Goal: Transaction & Acquisition: Book appointment/travel/reservation

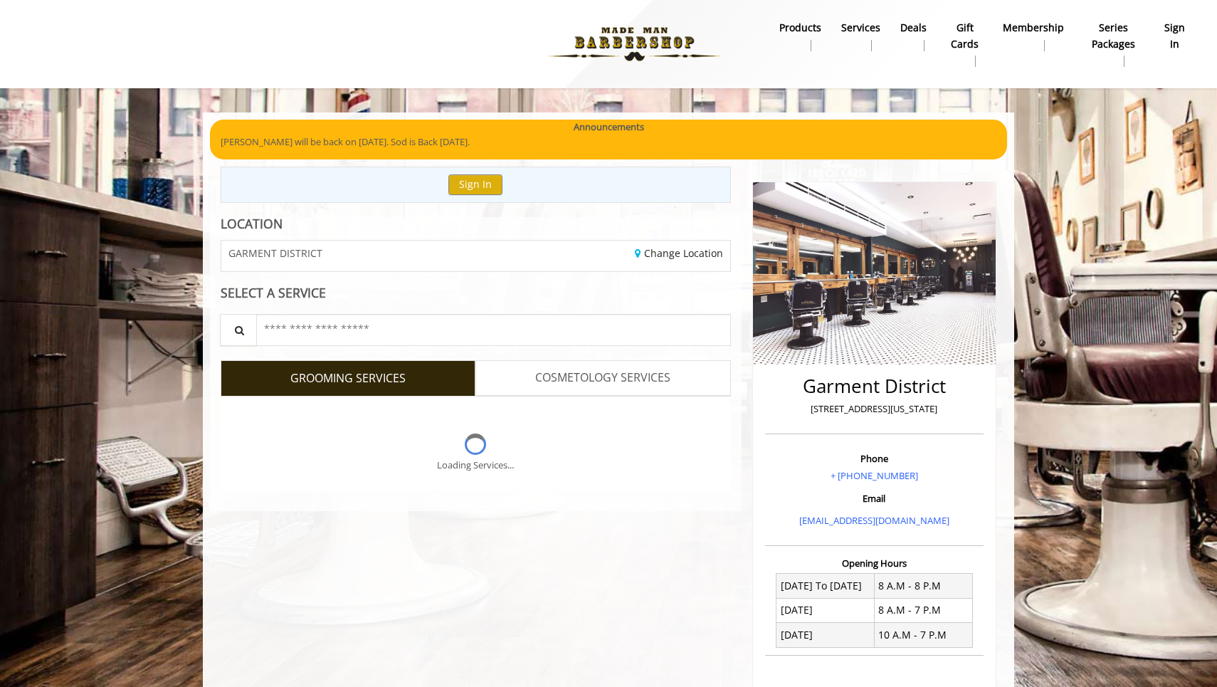
scroll to position [221, 0]
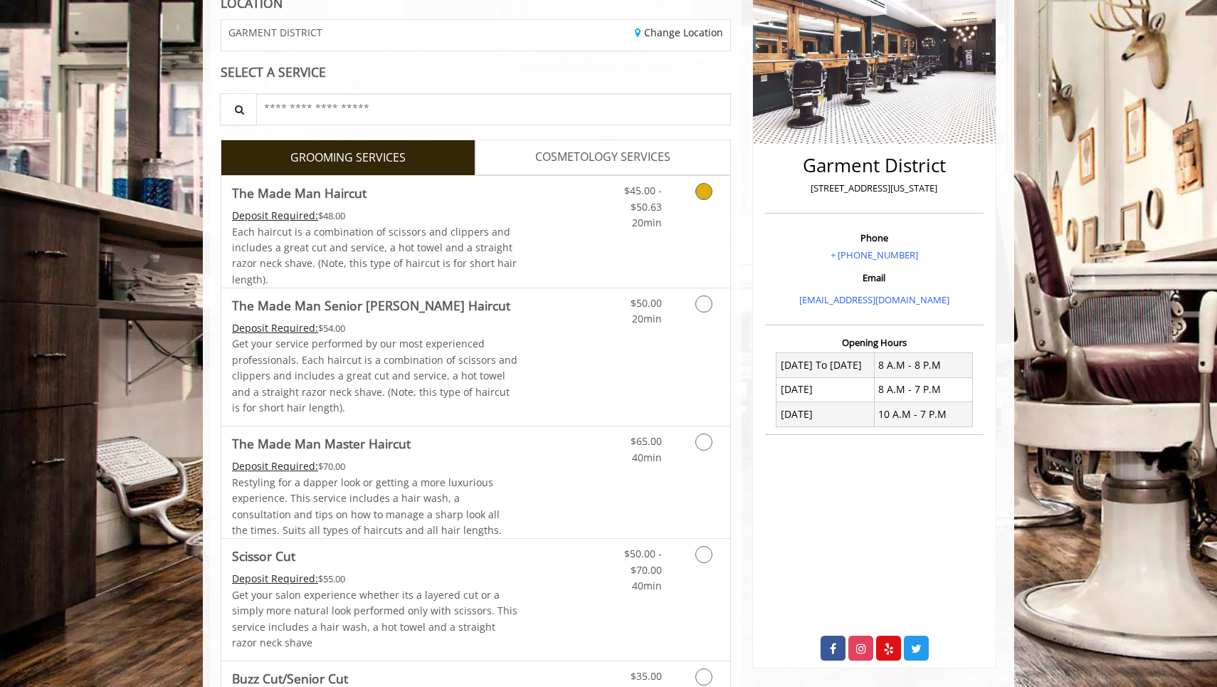
click at [699, 189] on icon "Grooming services" at bounding box center [703, 191] width 17 height 17
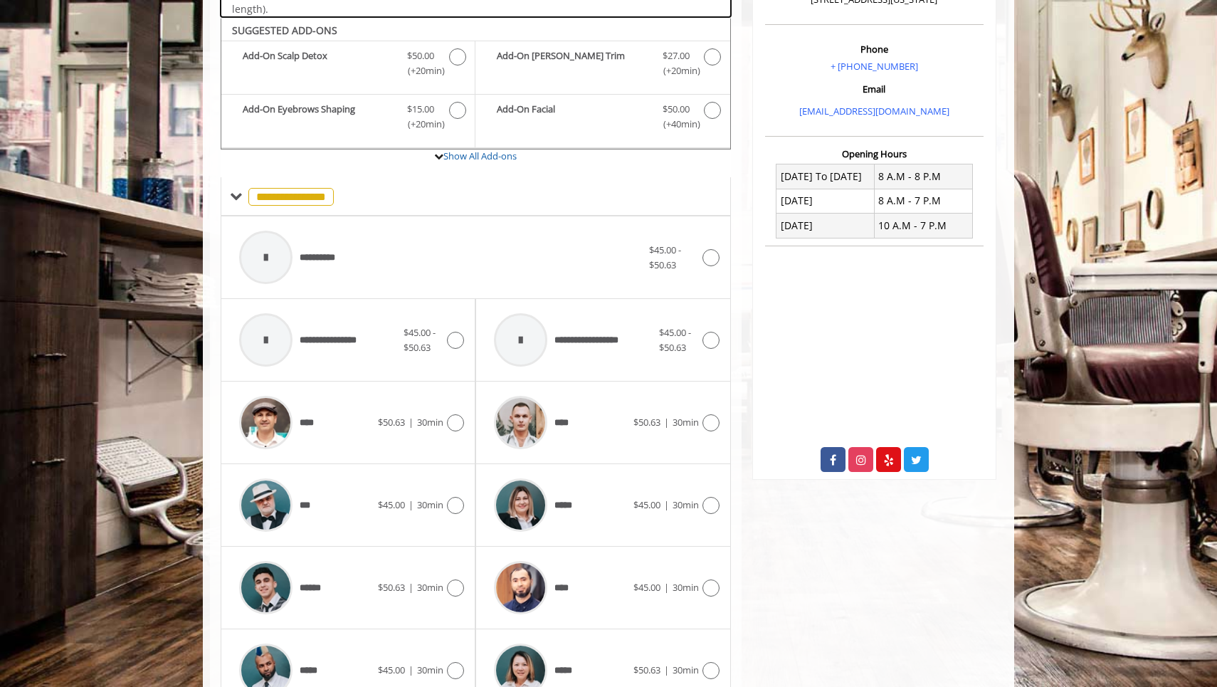
scroll to position [423, 0]
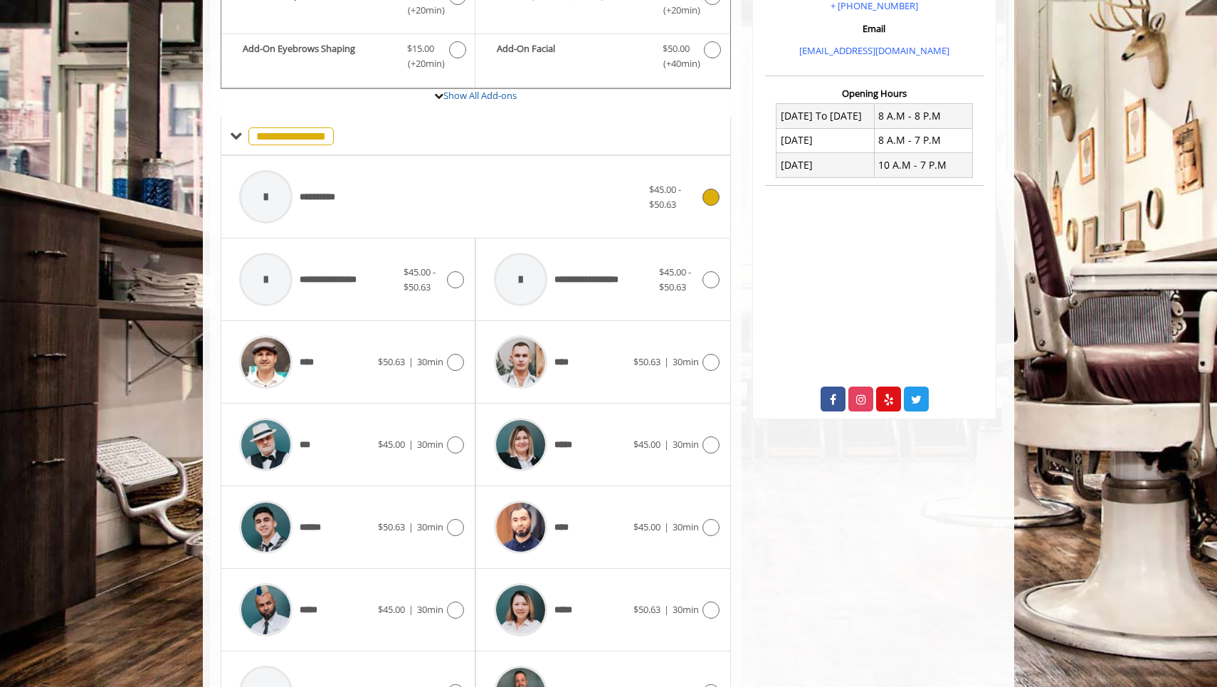
click at [518, 209] on div "**********" at bounding box center [440, 197] width 417 height 68
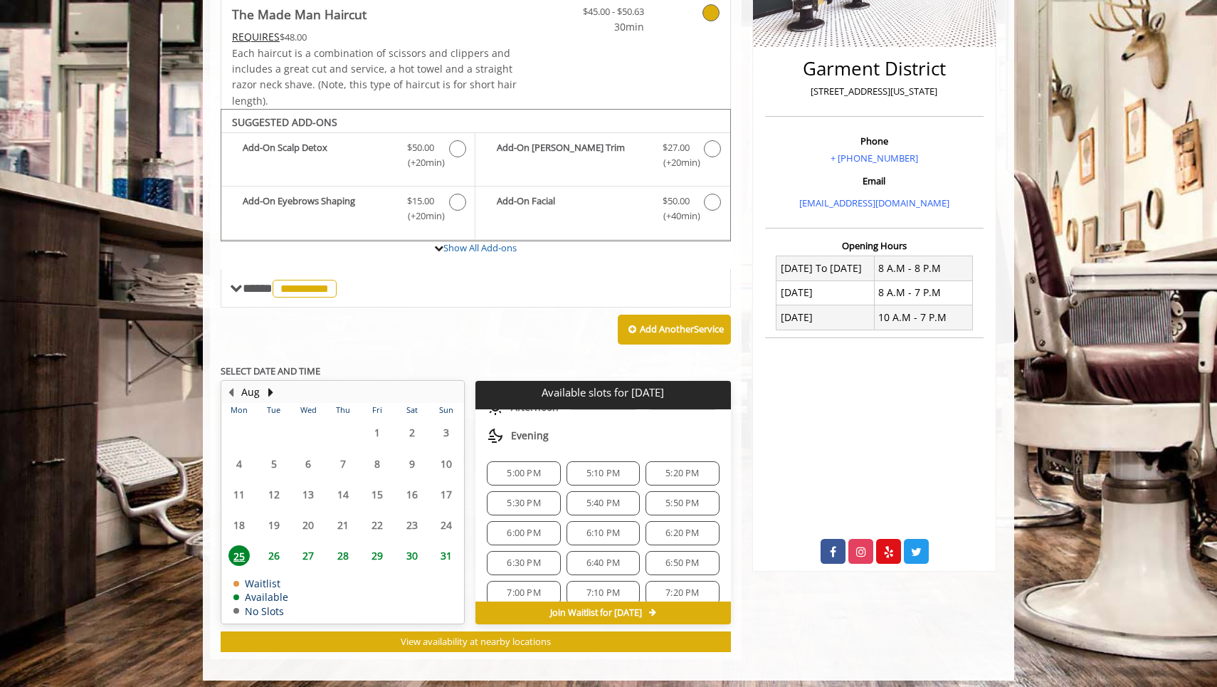
scroll to position [212, 0]
click at [615, 500] on span "5:40 PM" at bounding box center [602, 503] width 33 height 11
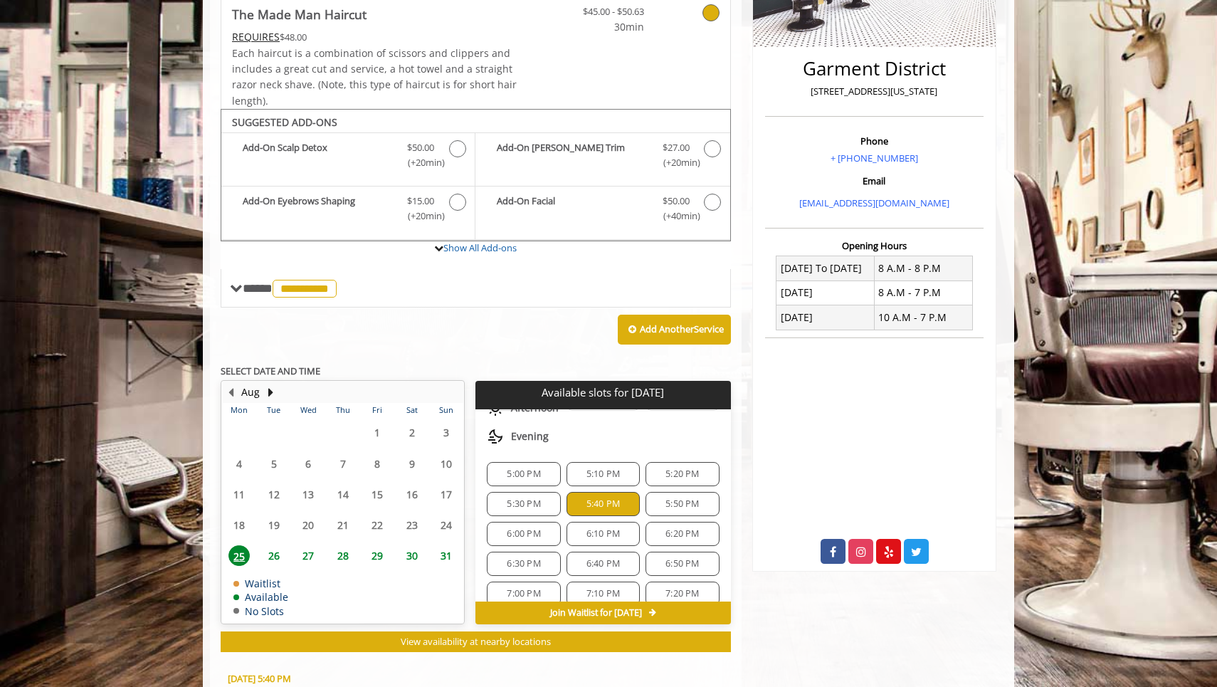
scroll to position [571, 0]
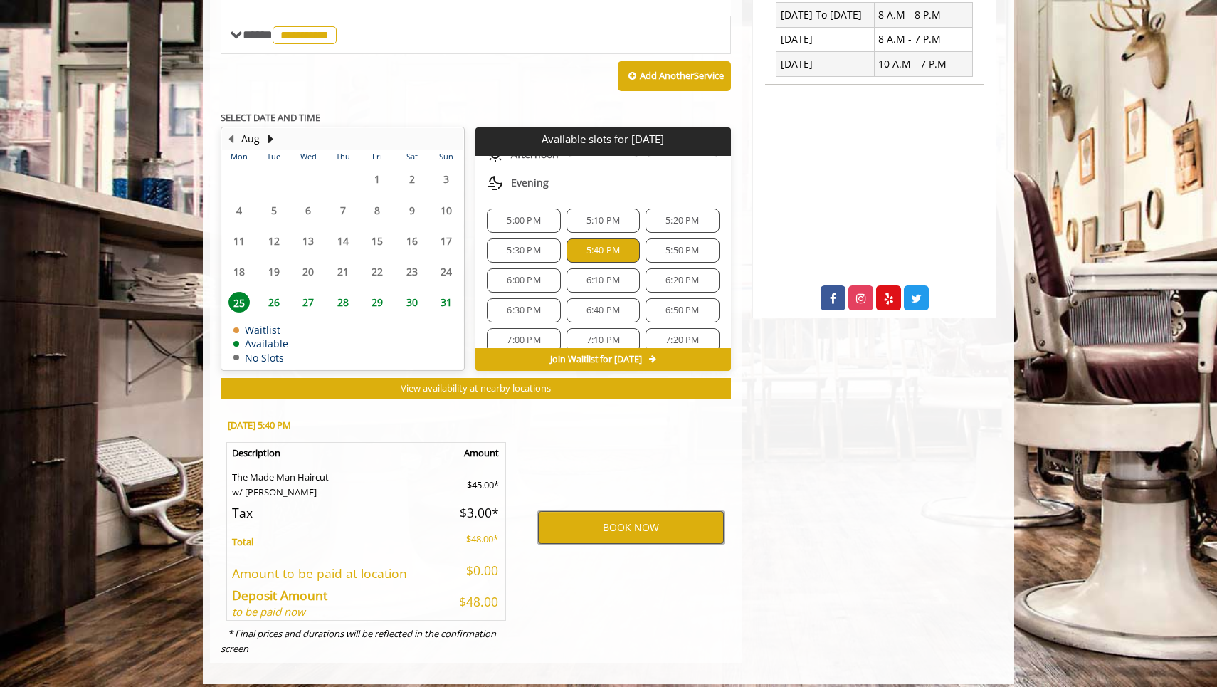
click at [630, 517] on button "BOOK NOW" at bounding box center [631, 527] width 186 height 33
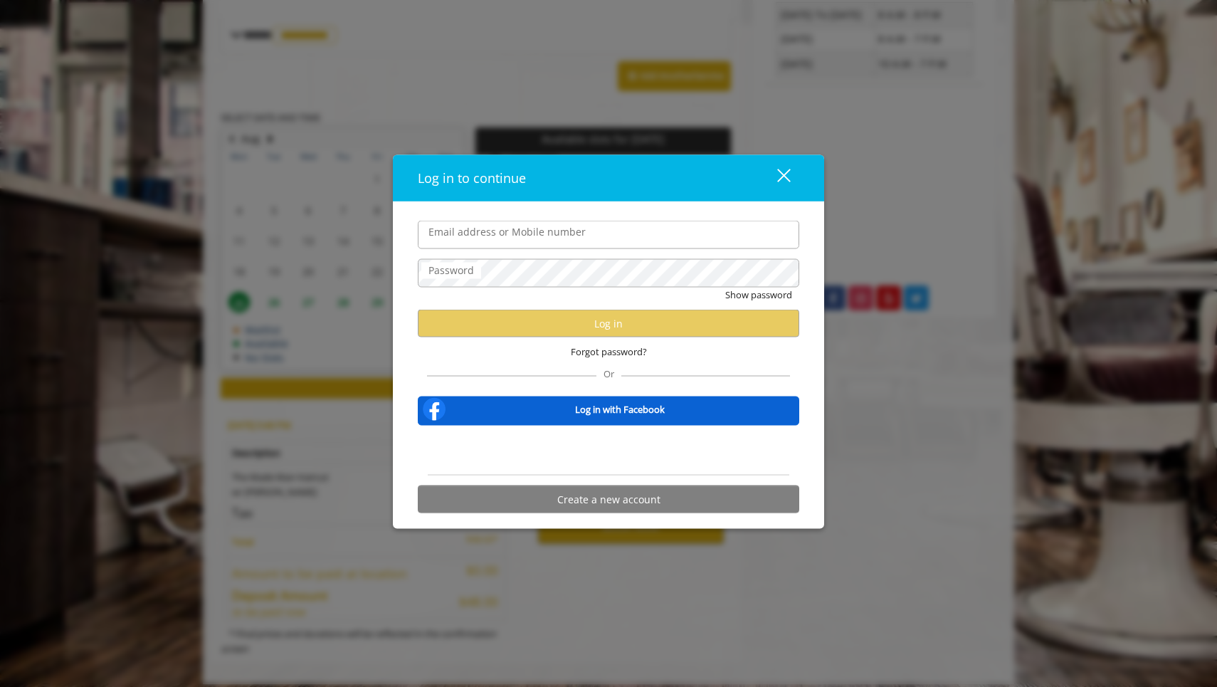
click at [638, 448] on div "Sign in with Google. Opens in new tab" at bounding box center [608, 450] width 131 height 31
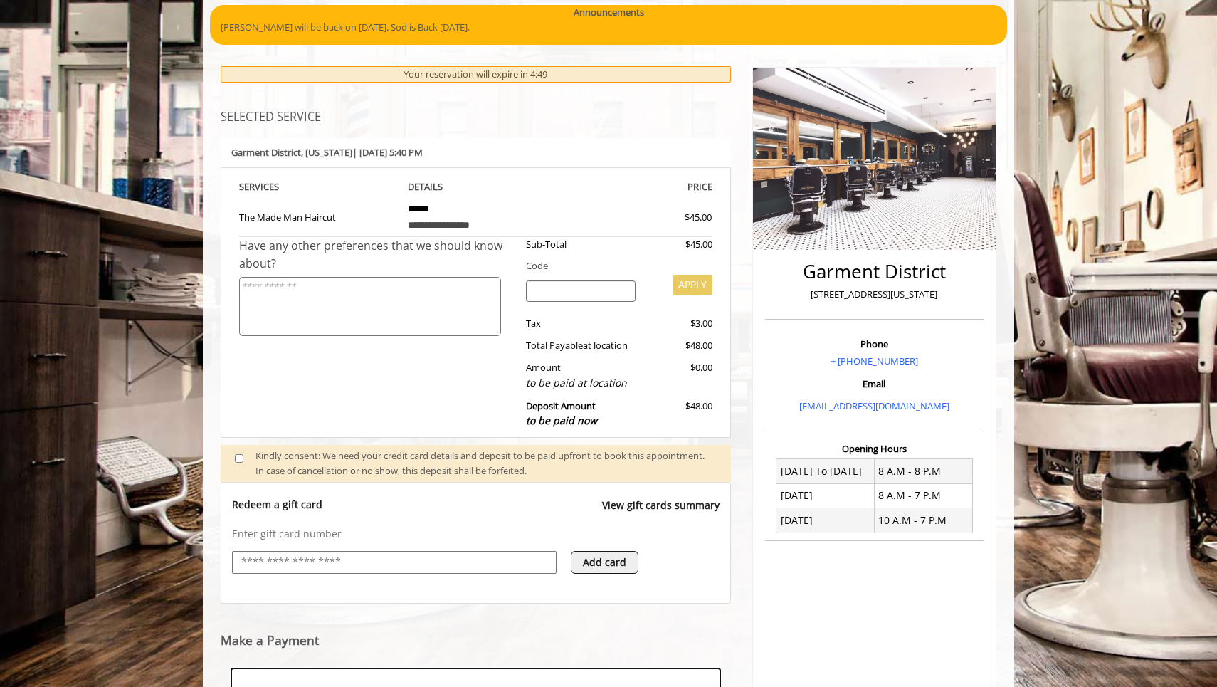
scroll to position [114, 0]
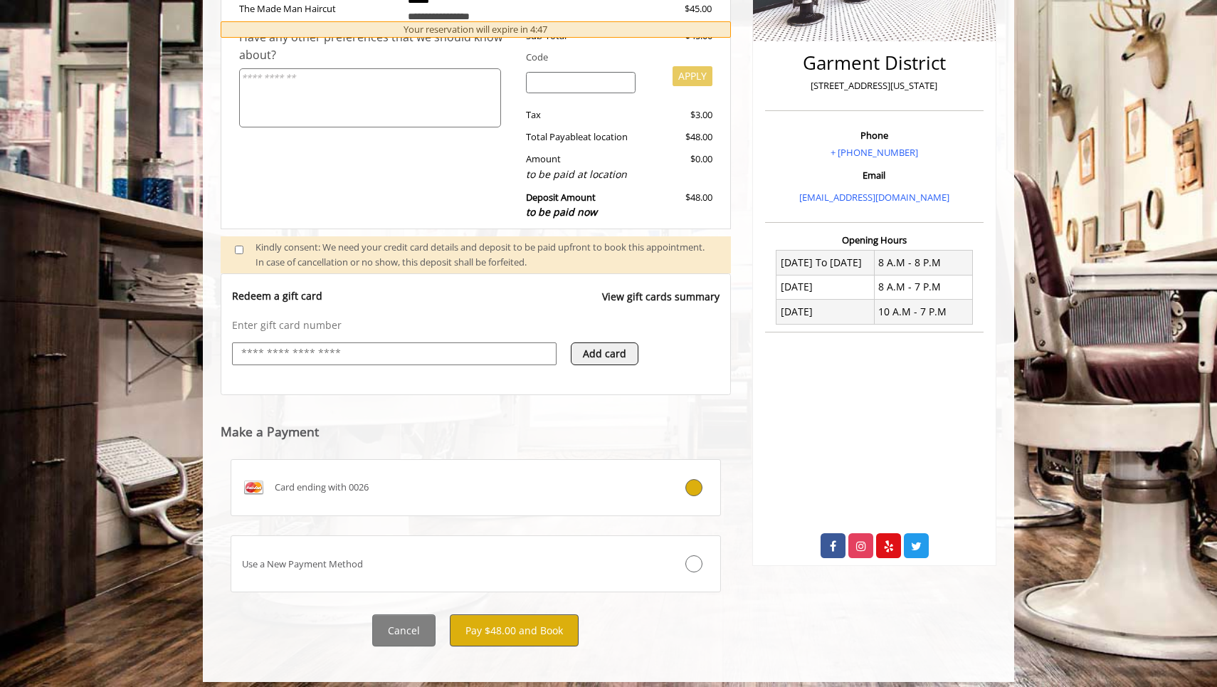
click at [516, 626] on button "Pay $48.00 and Book" at bounding box center [514, 630] width 129 height 32
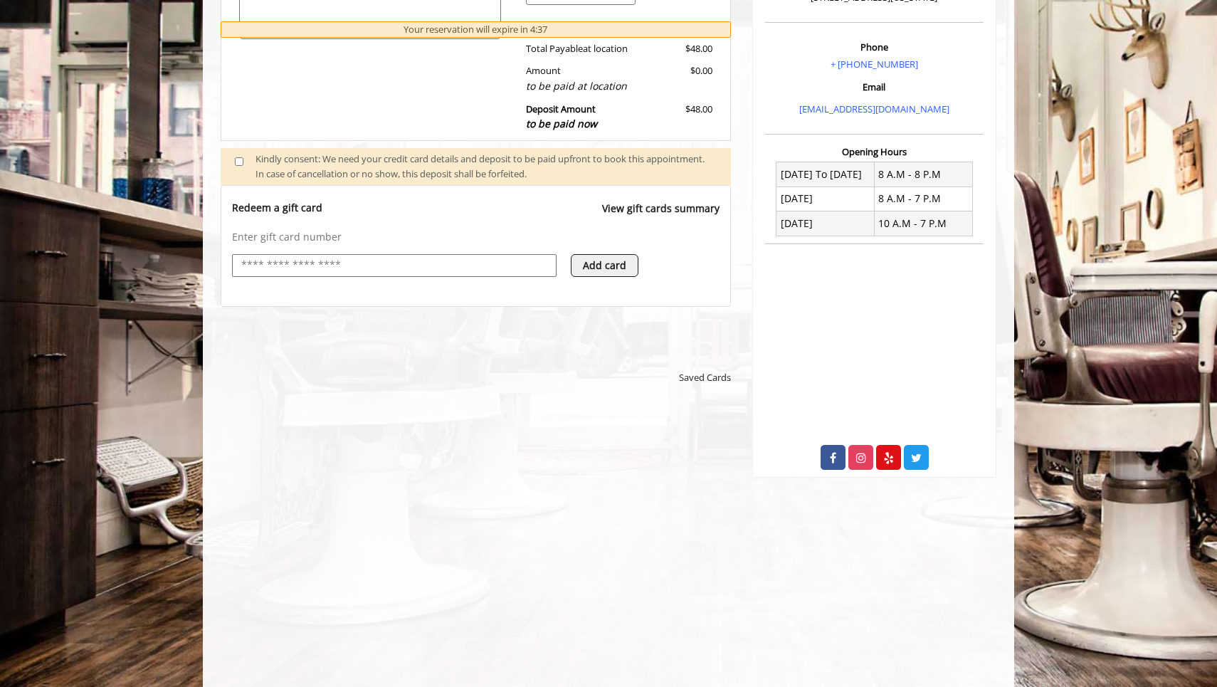
scroll to position [414, 0]
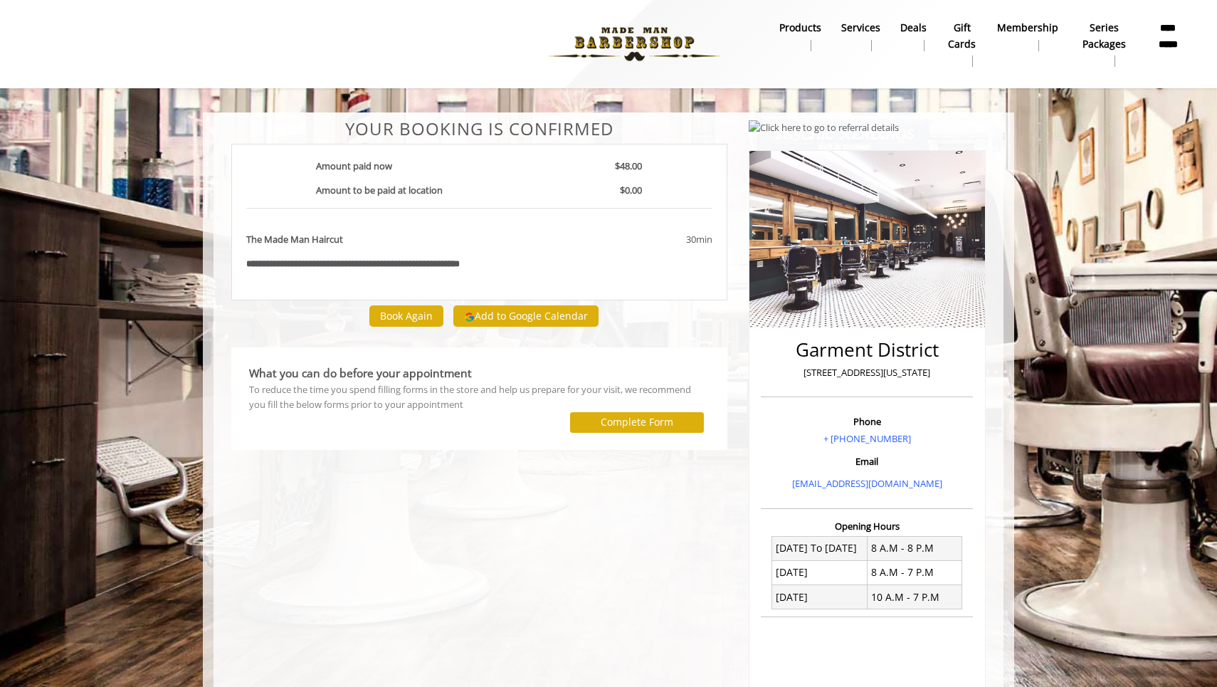
click at [524, 314] on button "Add to Google Calendar" at bounding box center [525, 315] width 145 height 21
